Goal: Check status: Check status

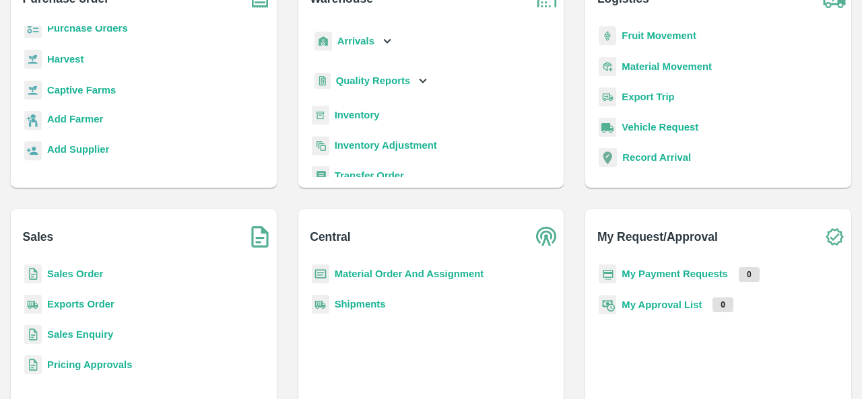
scroll to position [116, 0]
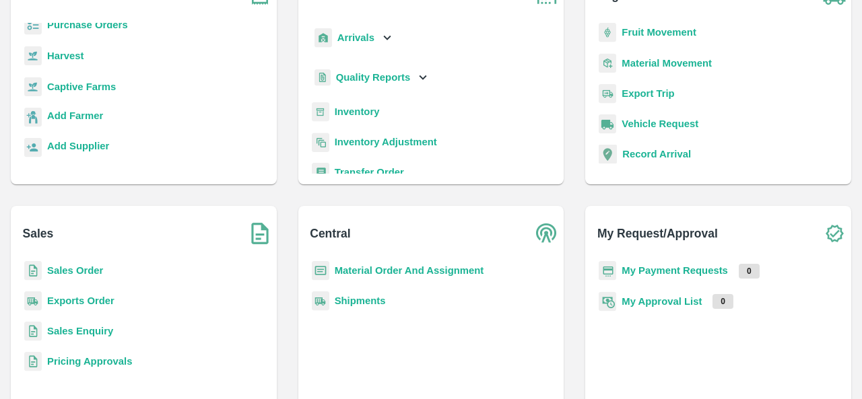
click at [75, 328] on b "Sales Enquiry" at bounding box center [80, 331] width 66 height 11
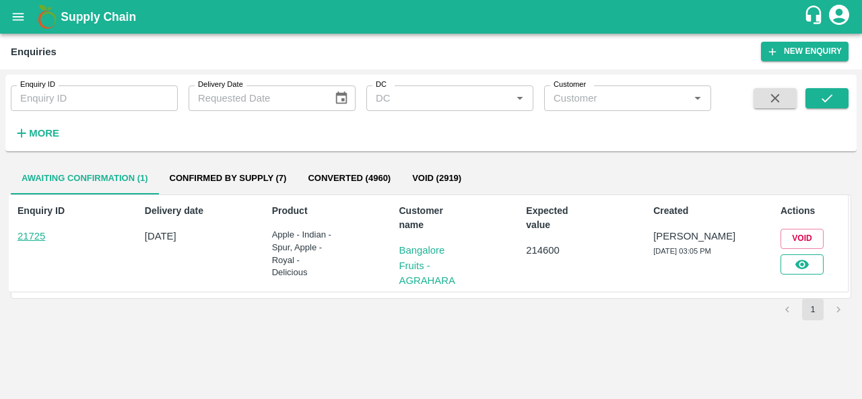
click at [807, 259] on icon "button" at bounding box center [801, 264] width 15 height 15
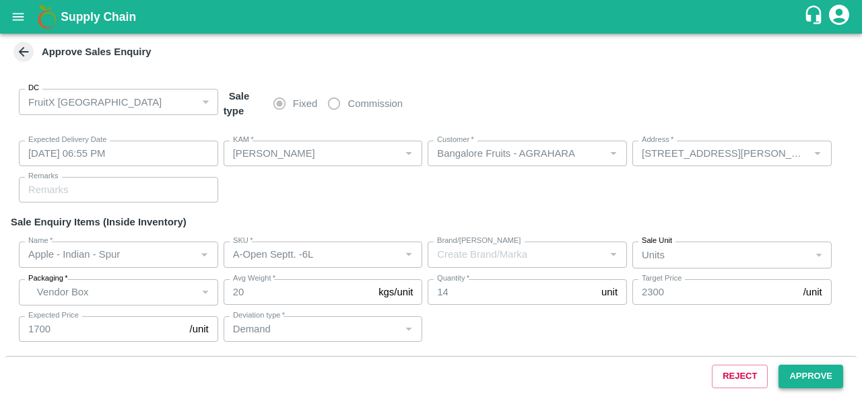
click at [823, 381] on button "Approve" at bounding box center [810, 377] width 65 height 24
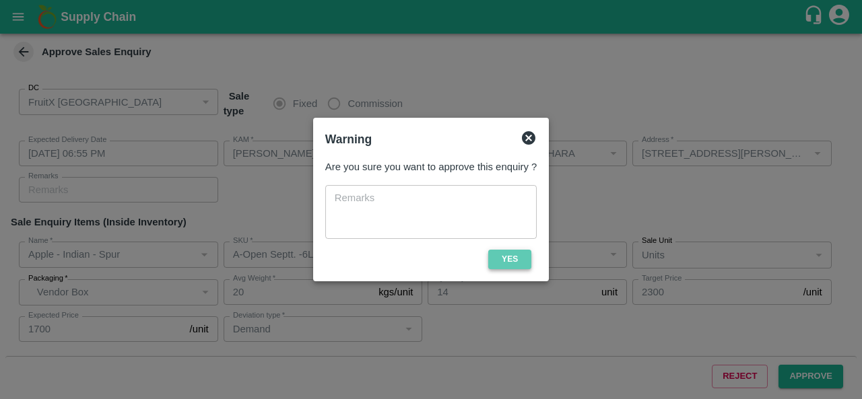
click at [521, 259] on button "Yes" at bounding box center [509, 260] width 43 height 20
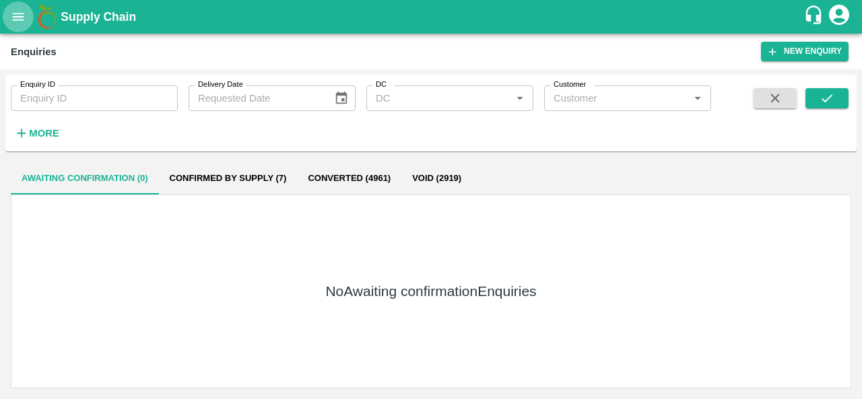
click at [10, 24] on button "open drawer" at bounding box center [18, 16] width 31 height 31
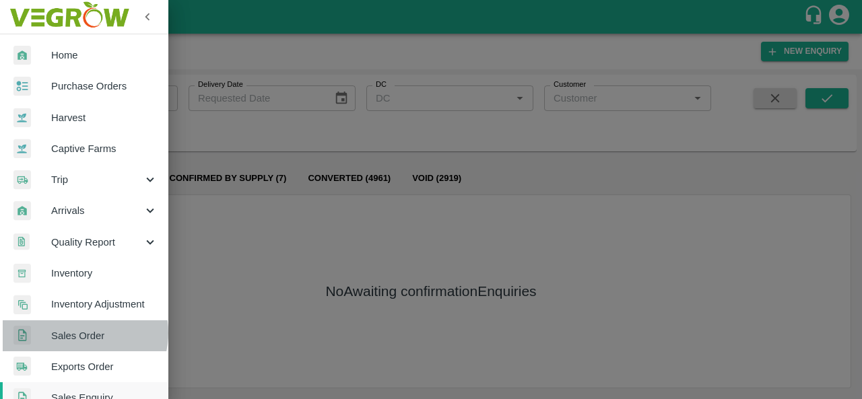
click at [77, 333] on span "Sales Order" at bounding box center [104, 336] width 106 height 15
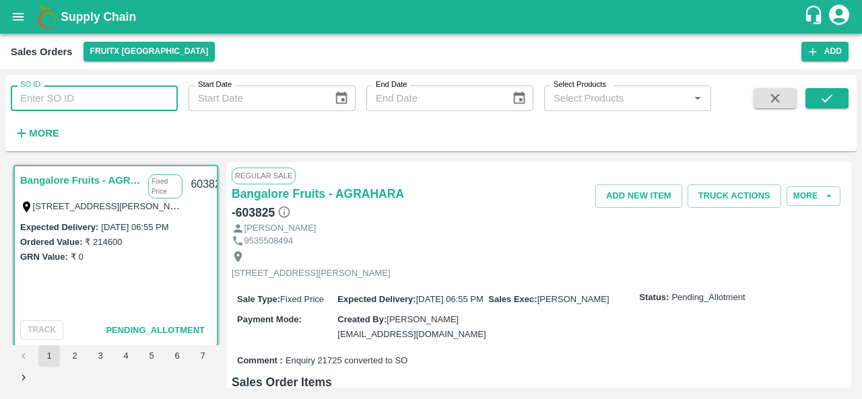
click at [78, 102] on input "SO ID" at bounding box center [94, 98] width 167 height 26
paste input "603581"
type input "603581"
click at [819, 109] on span at bounding box center [826, 115] width 43 height 55
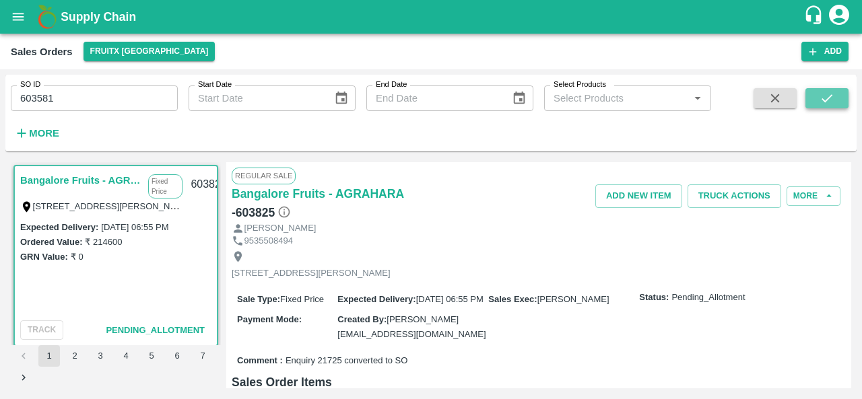
click at [821, 100] on icon "submit" at bounding box center [826, 98] width 15 height 15
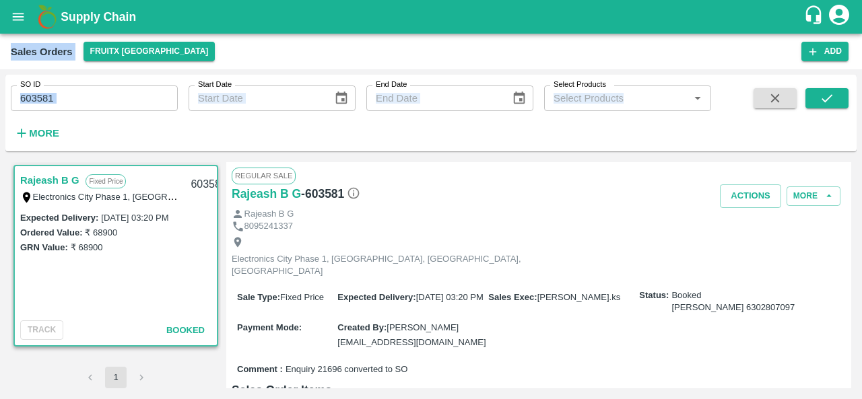
drag, startPoint x: 679, startPoint y: 121, endPoint x: 816, endPoint y: -20, distance: 196.1
click at [816, 0] on html "Supply Chain Sales Orders FruitX Bangalore Add SO ID 603581 SO ID Start Date St…" at bounding box center [431, 199] width 862 height 399
